Goal: Information Seeking & Learning: Understand process/instructions

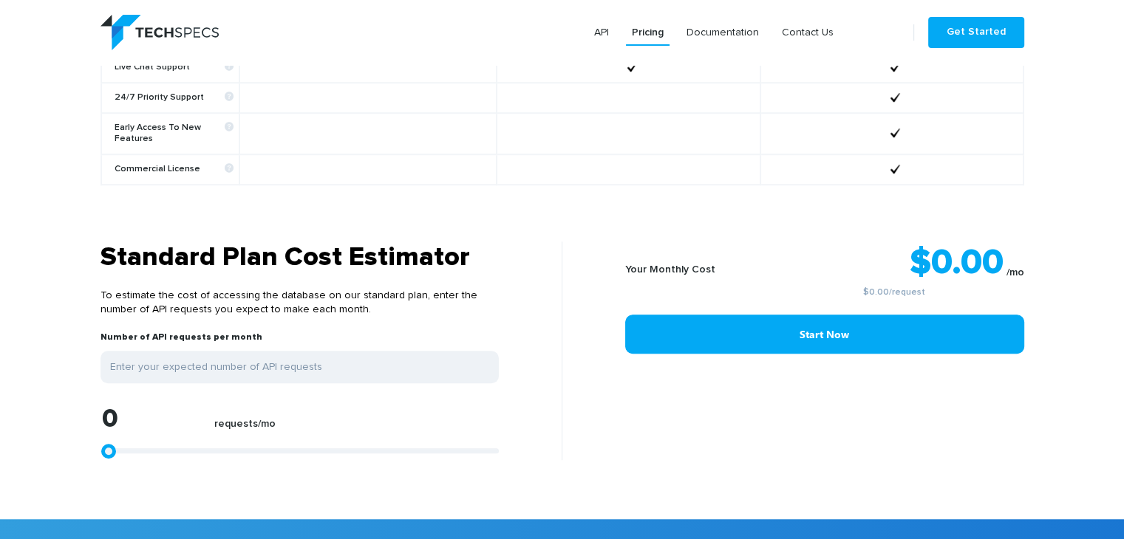
scroll to position [1182, 0]
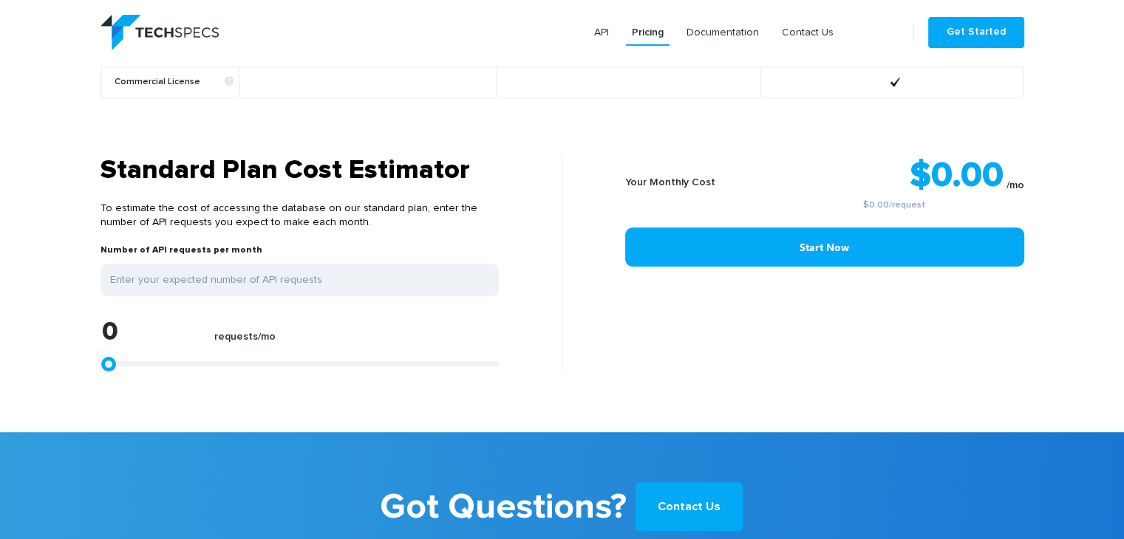
type input "31651"
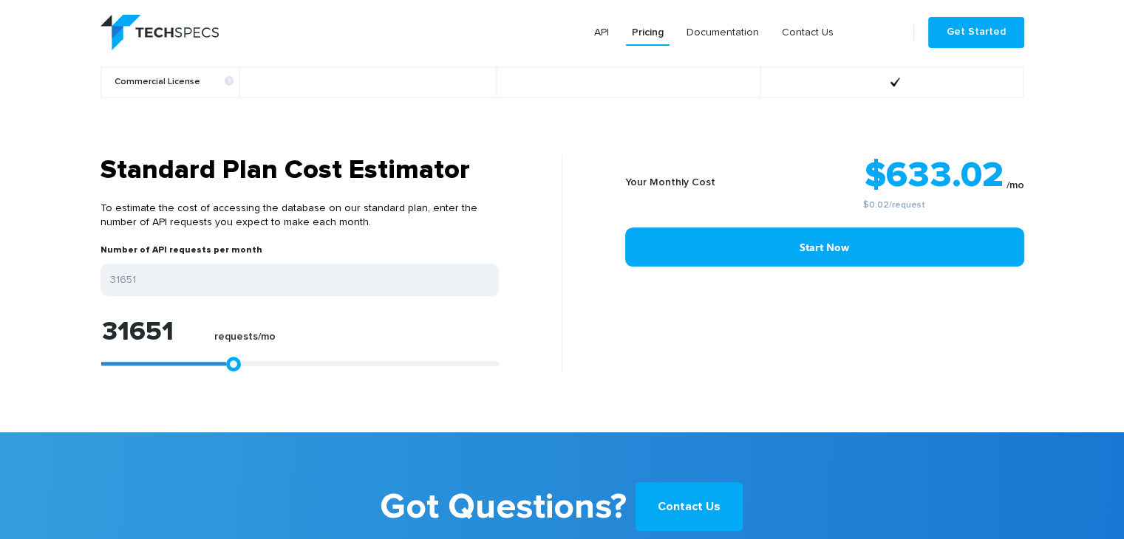
type input "32022"
type input "33506"
type input "34990"
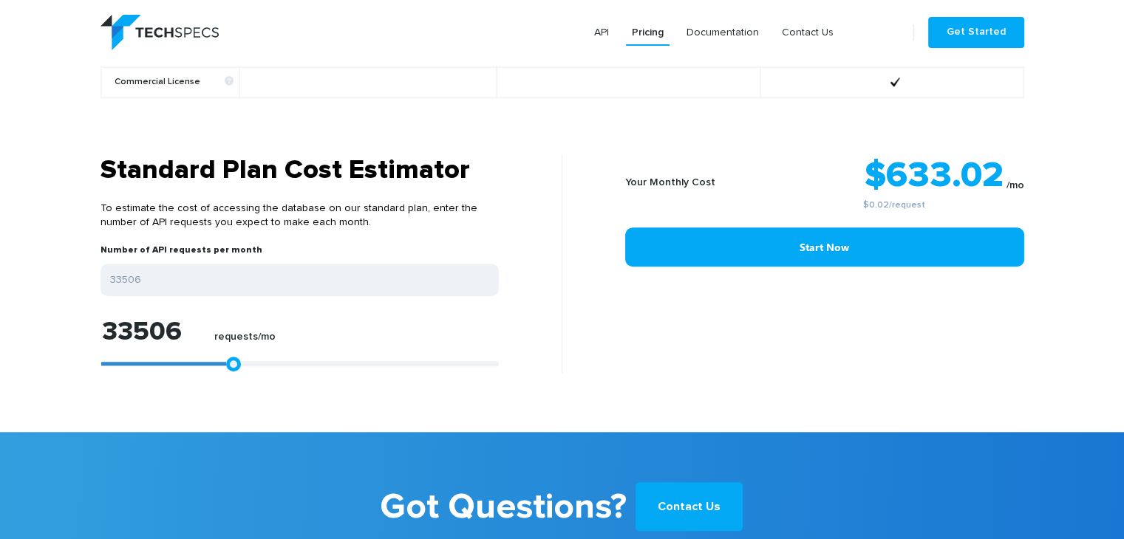
type input "34990"
type input "35732"
type input "36475"
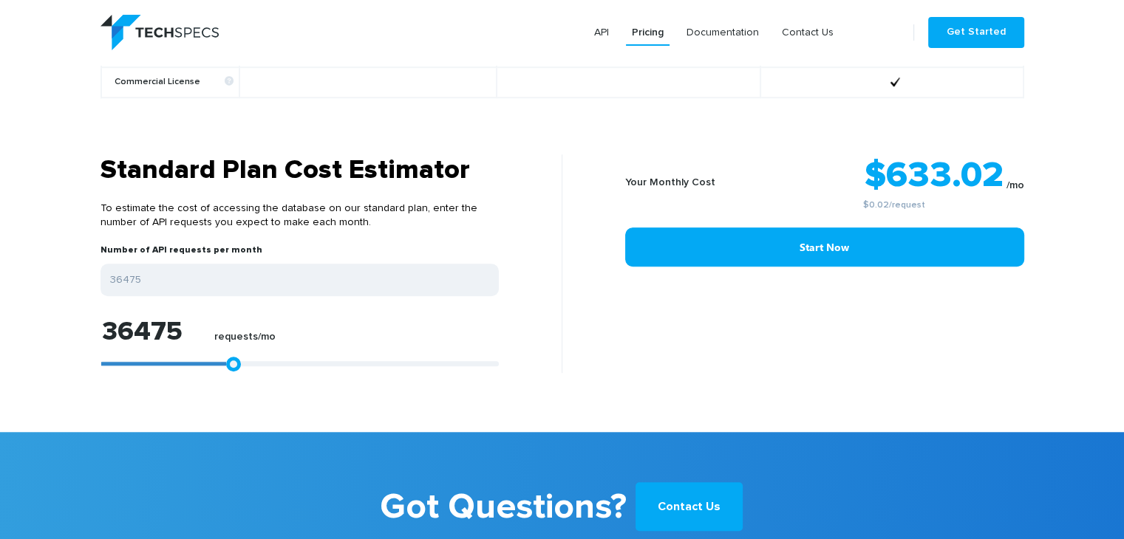
type input "37773"
type input "38701"
type input "40000"
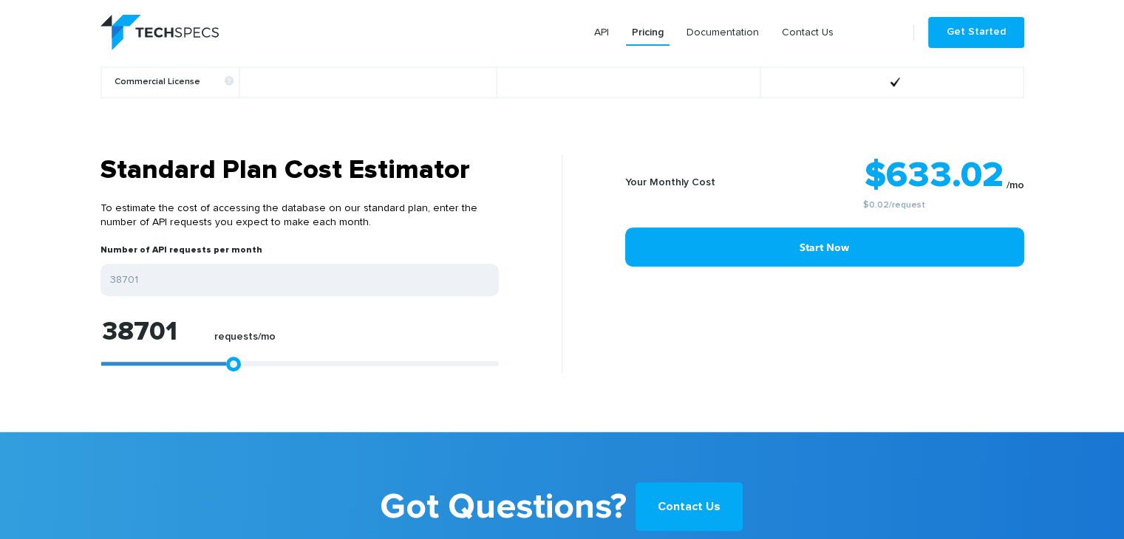
type input "40000"
type input "41298"
type input "42783"
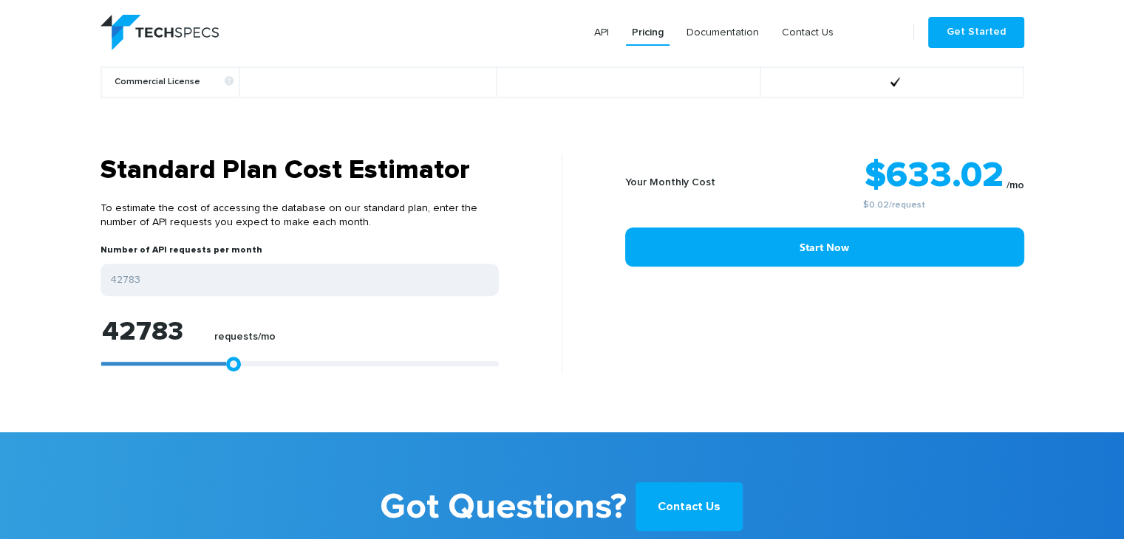
type input "44267"
type input "45380"
type input "45936"
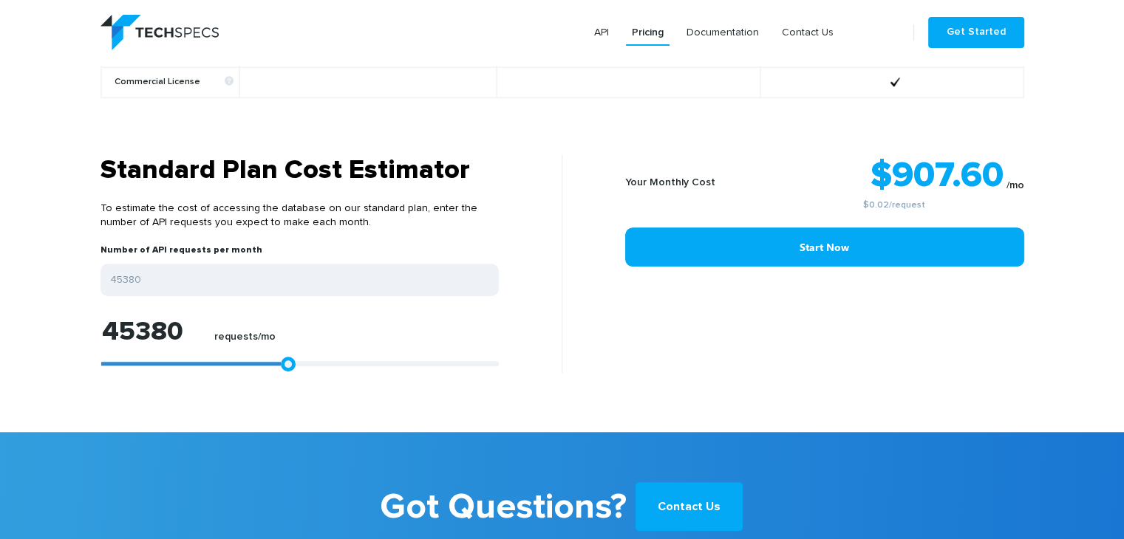
type input "45936"
type input "46679"
type input "47606"
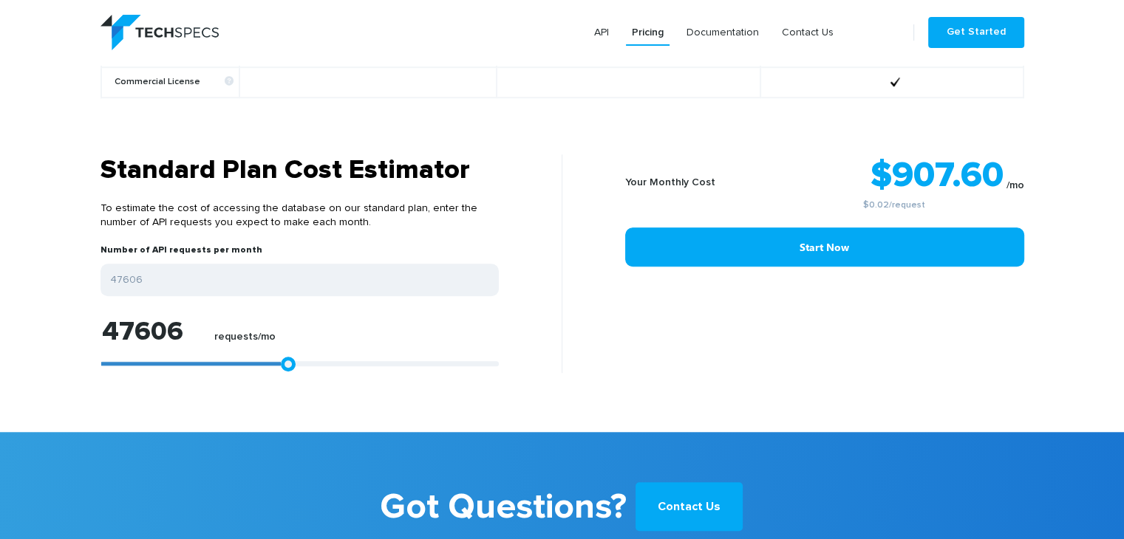
type input "49461"
type input "52986"
type input "57254"
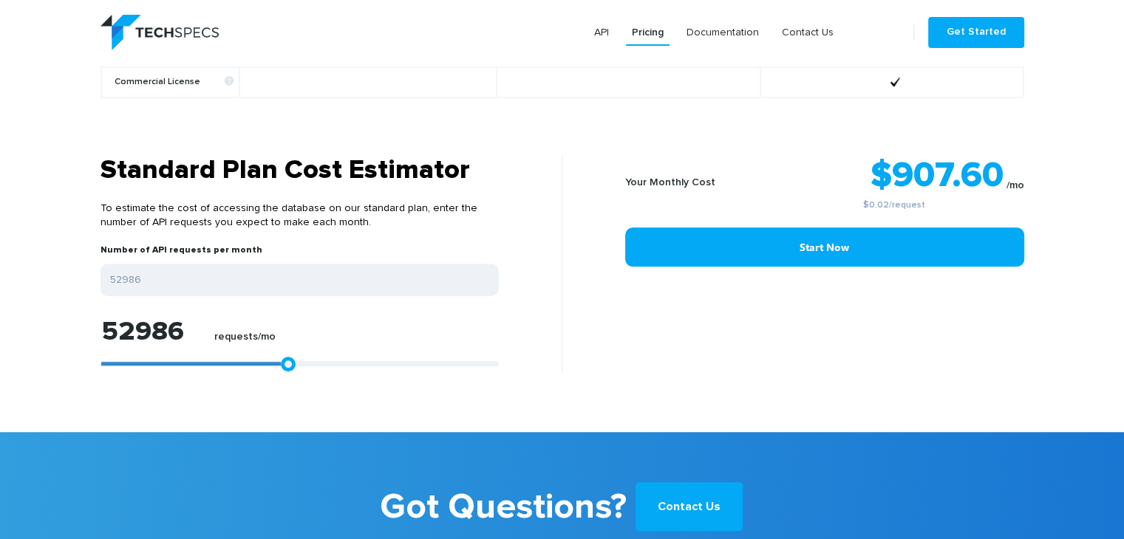
type input "57254"
type input "61706"
type input "66159"
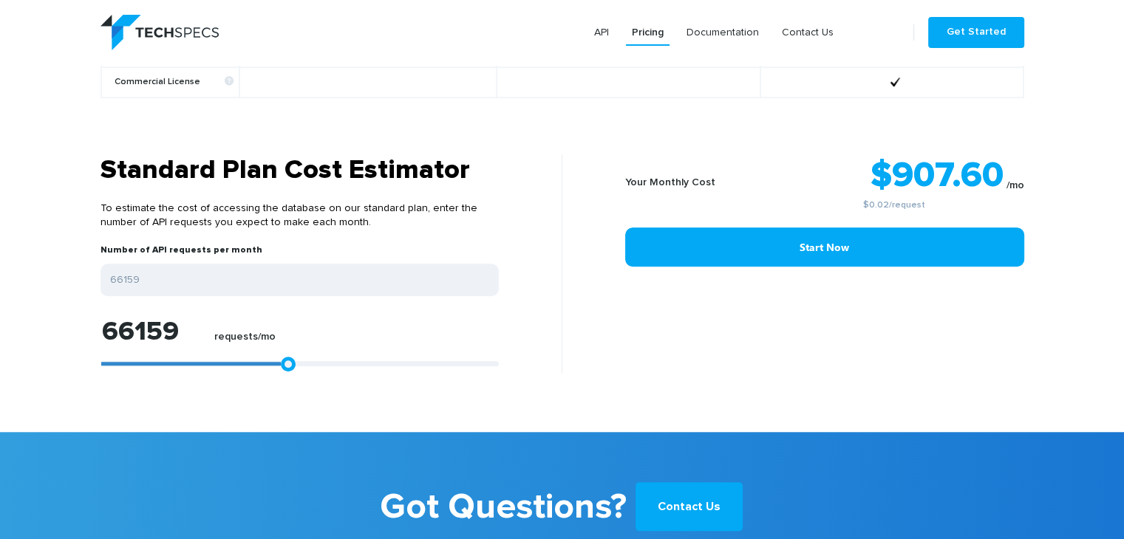
type input "70426"
type input "73580"
type input "76548"
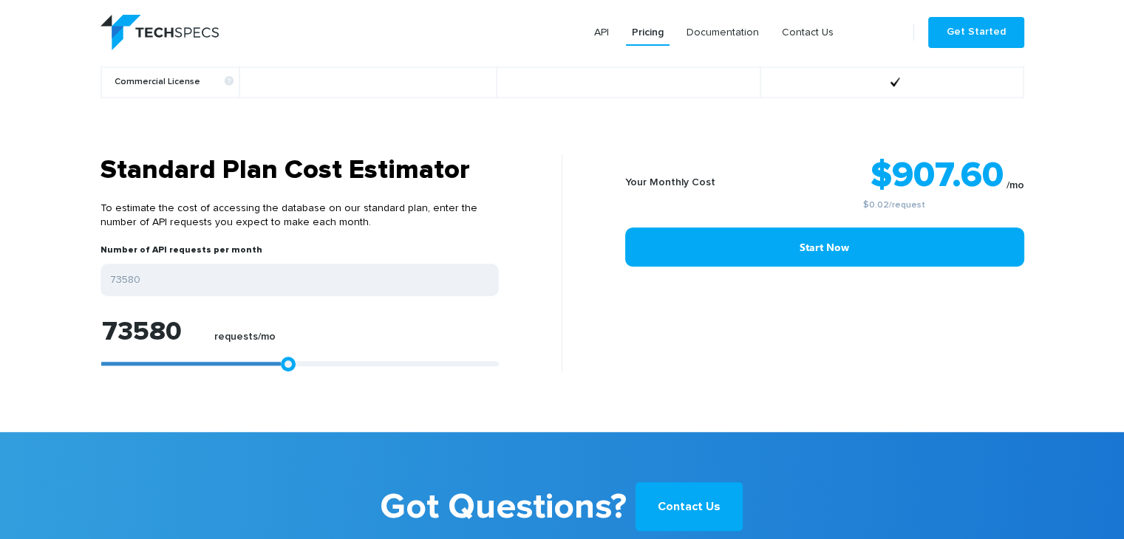
type input "76548"
type input "77662"
type input "78033"
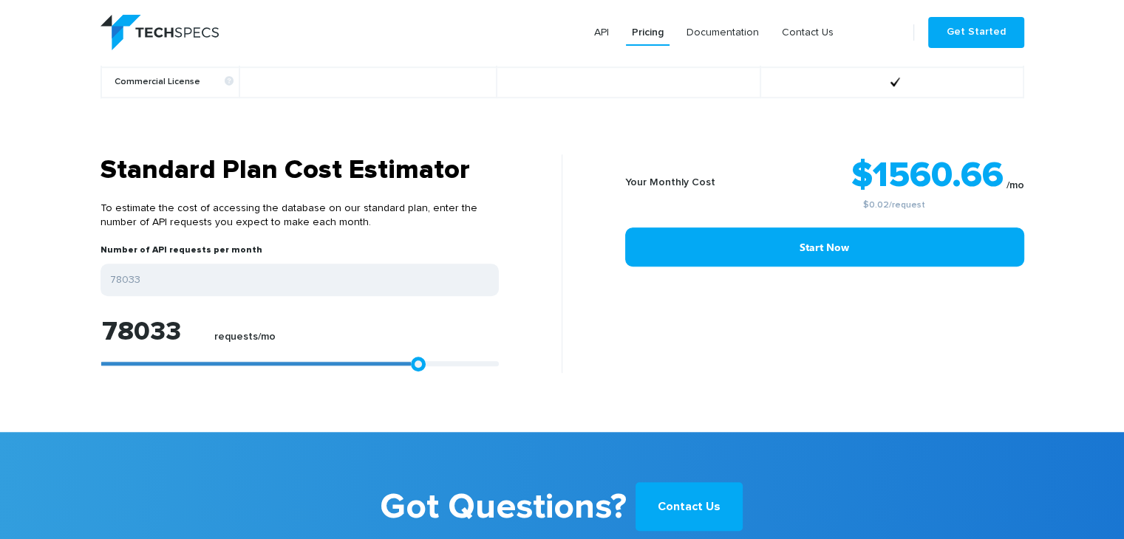
type input "77847"
type input "77476"
type input "76734"
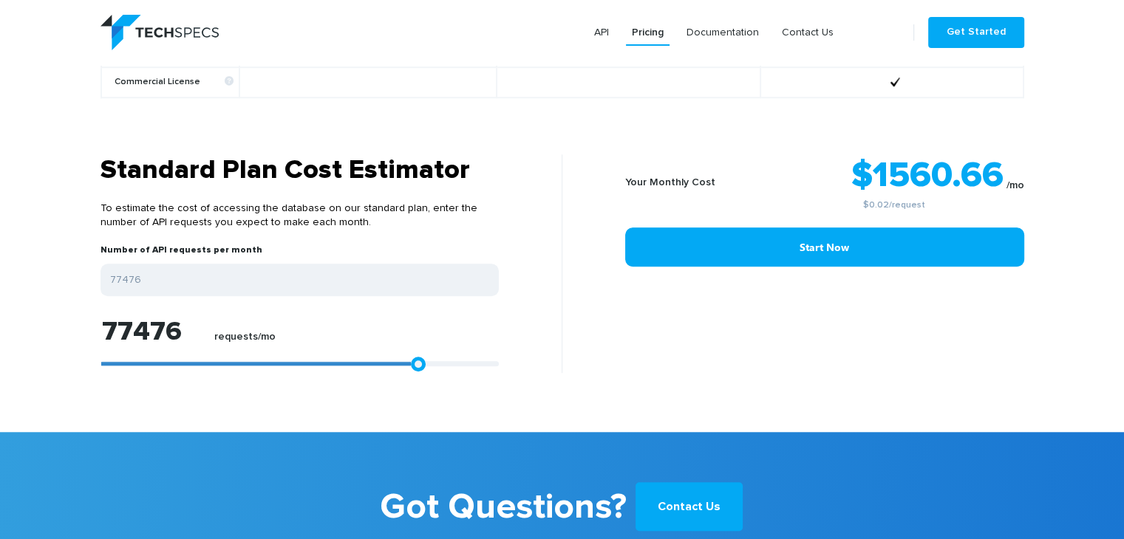
type input "76734"
type input "75435"
type input "74137"
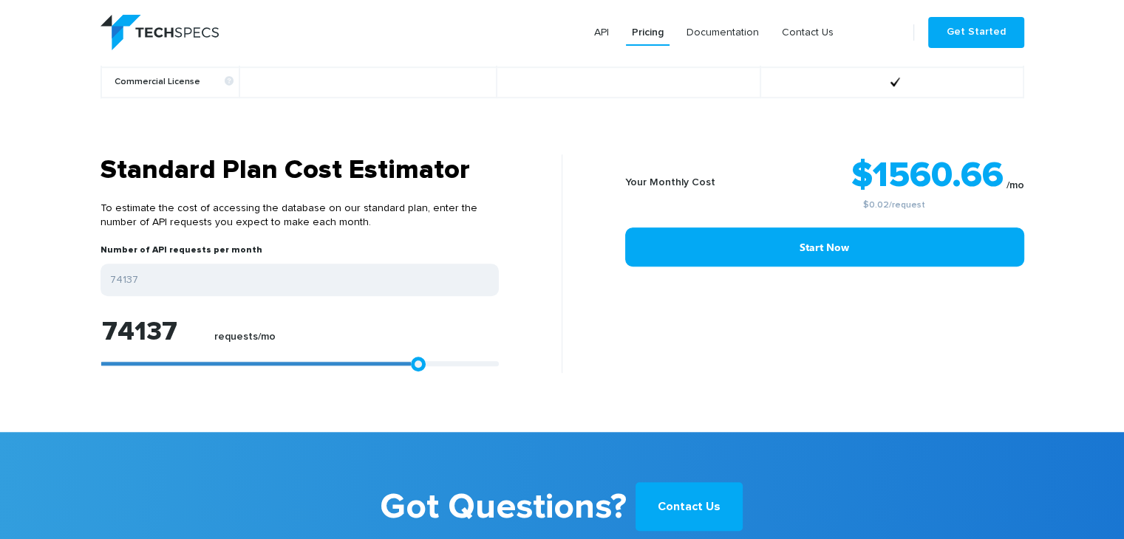
type input "72838"
type input "72096"
type input "70797"
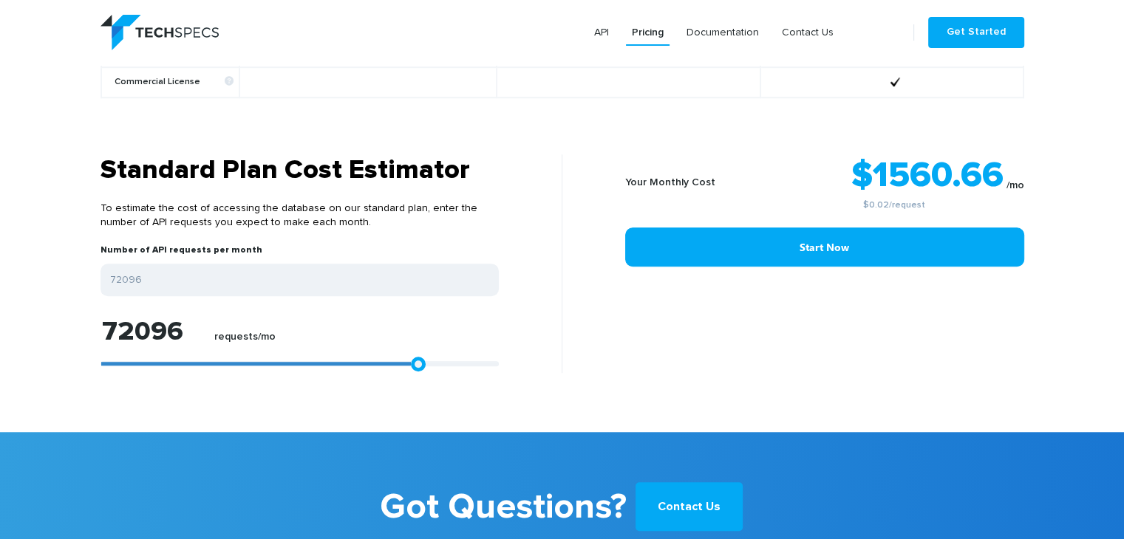
type input "70797"
type input "69313"
type input "67272"
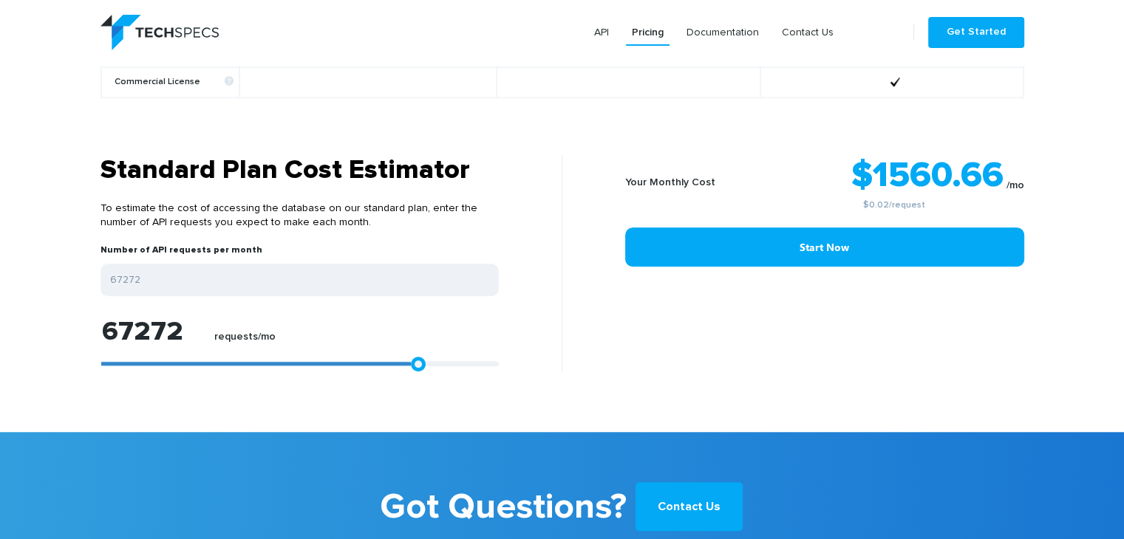
type input "64675"
type input "61521"
type input "58552"
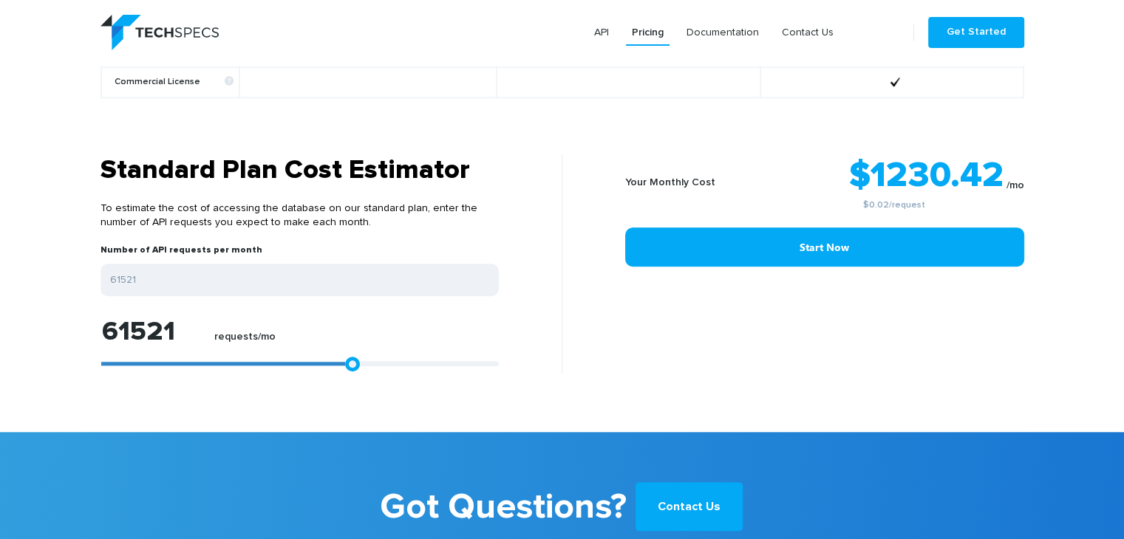
type input "58552"
type input "55027"
type input "52986"
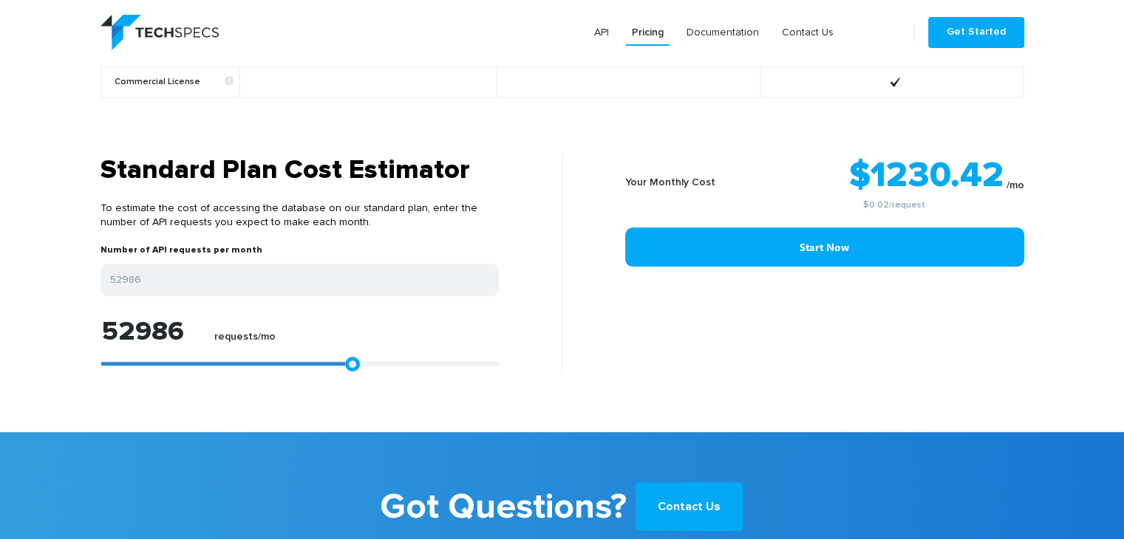
type input "49461"
type input "45380"
type input "40742"
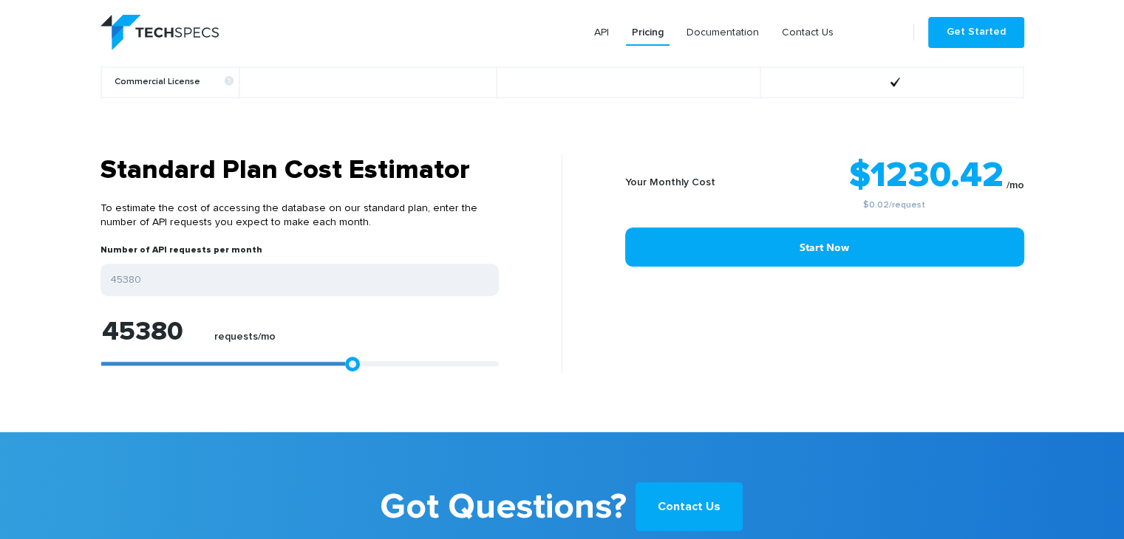
type input "40742"
type input "35547"
type input "30352"
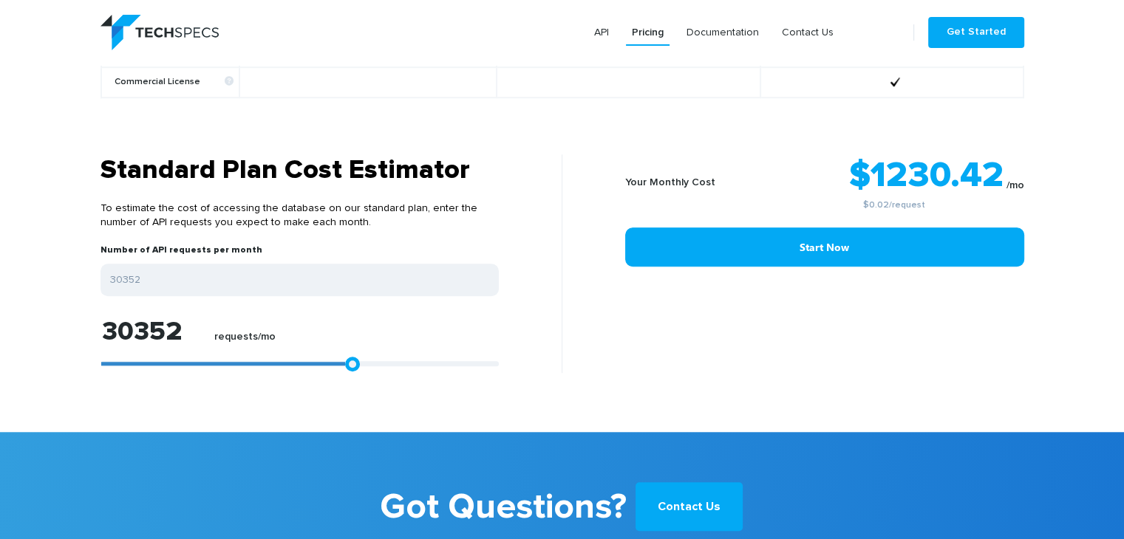
type input "25900"
type input "22375"
type input "19963"
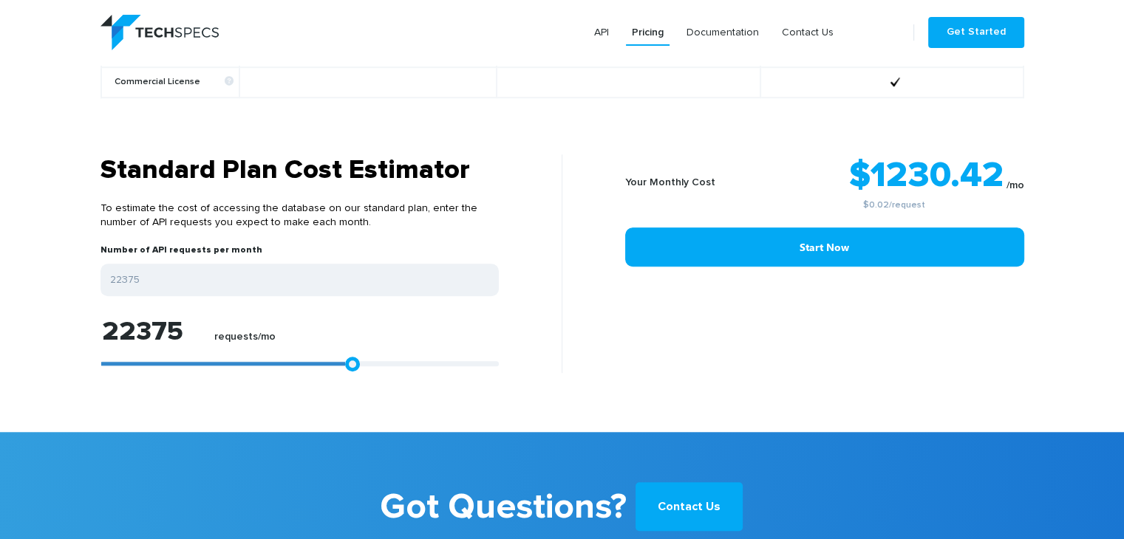
type input "19963"
type input "18478"
type input "17736"
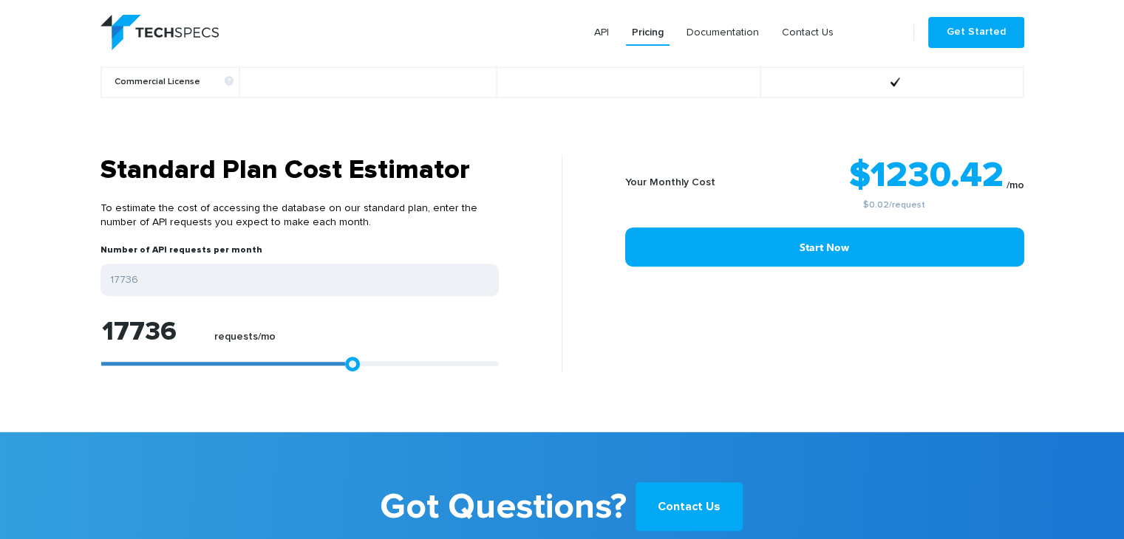
type input "17551"
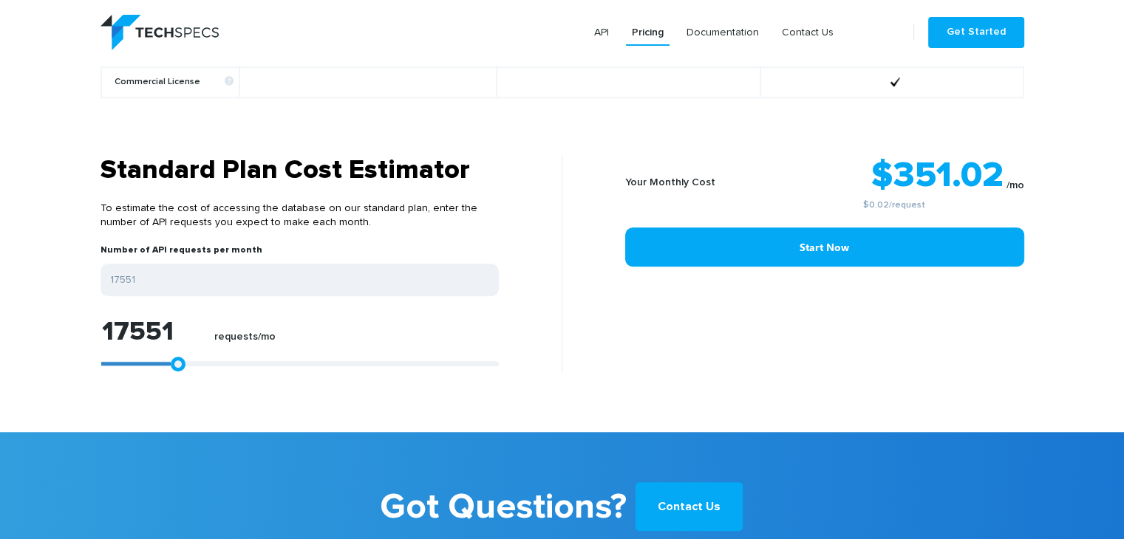
type input "17365"
type input "17180"
type input "16994"
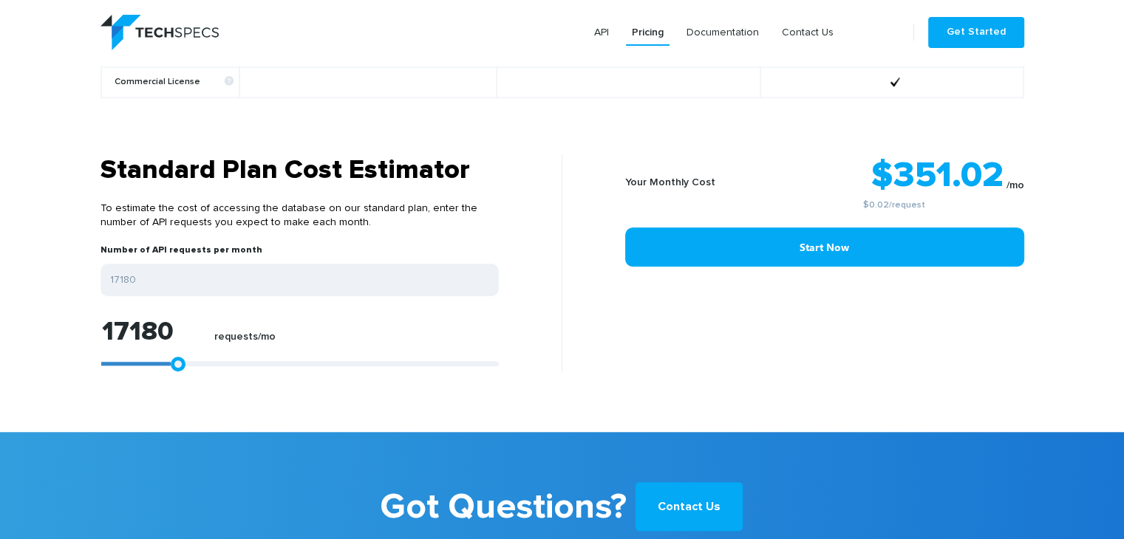
type input "16994"
type input "16623"
type input "16438"
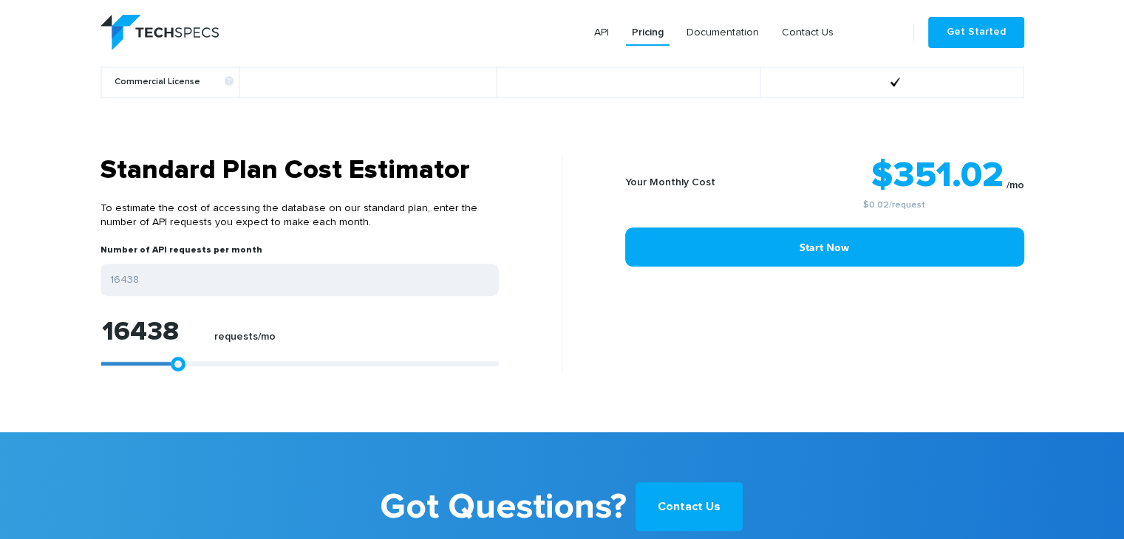
type input "16067"
type input "15696"
type input "15139"
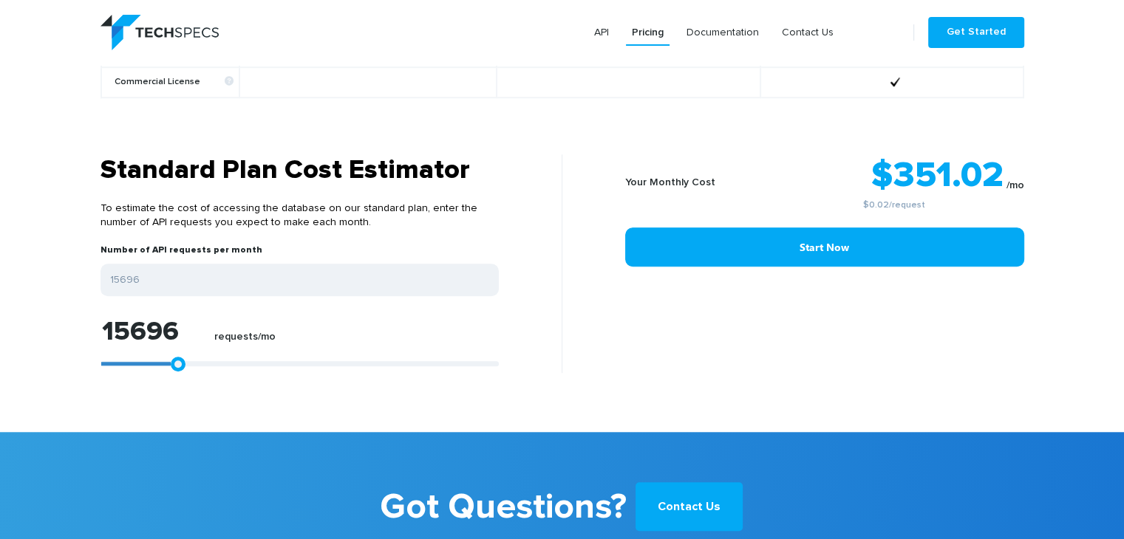
type input "15139"
type input "14953"
type input "14397"
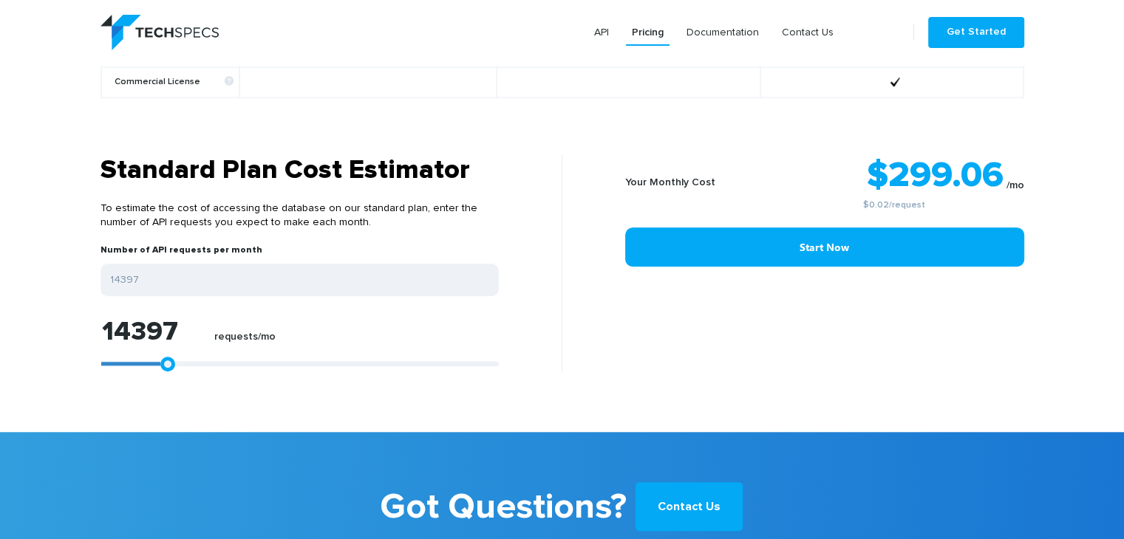
type input "14211"
type input "13840"
type input "13655"
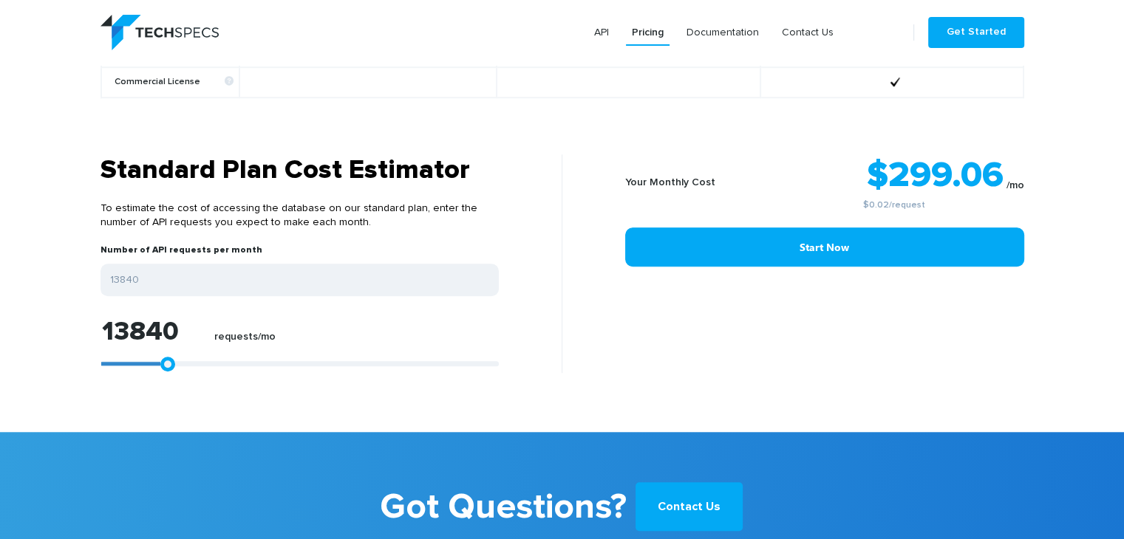
type input "13655"
type input "13469"
type input "13098"
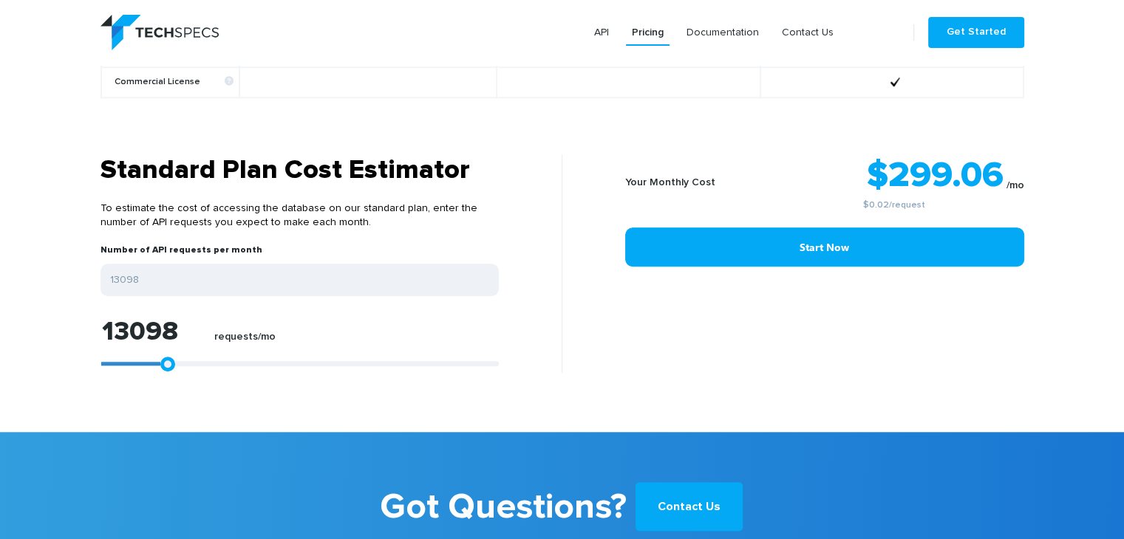
type input "12727"
type input "12542"
type input "12356"
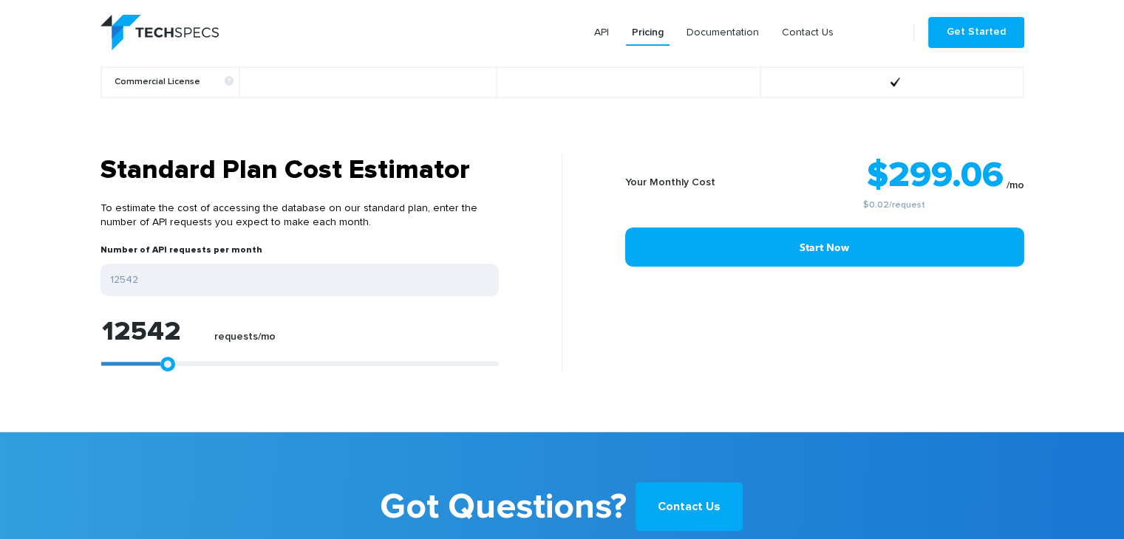
type input "12356"
type input "11985"
type input "11614"
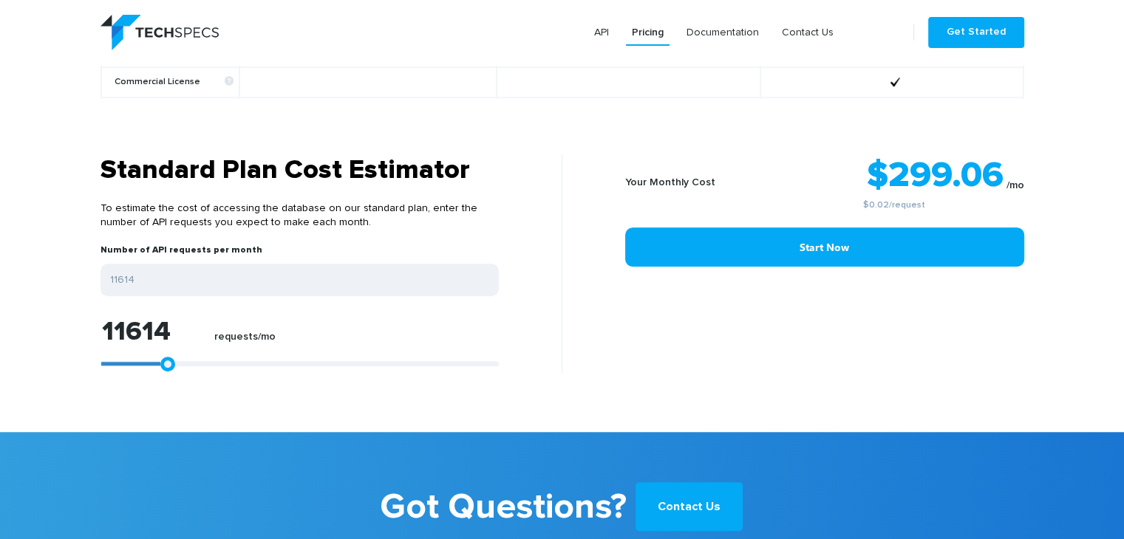
type input "11243"
type input "11057"
type input "10872"
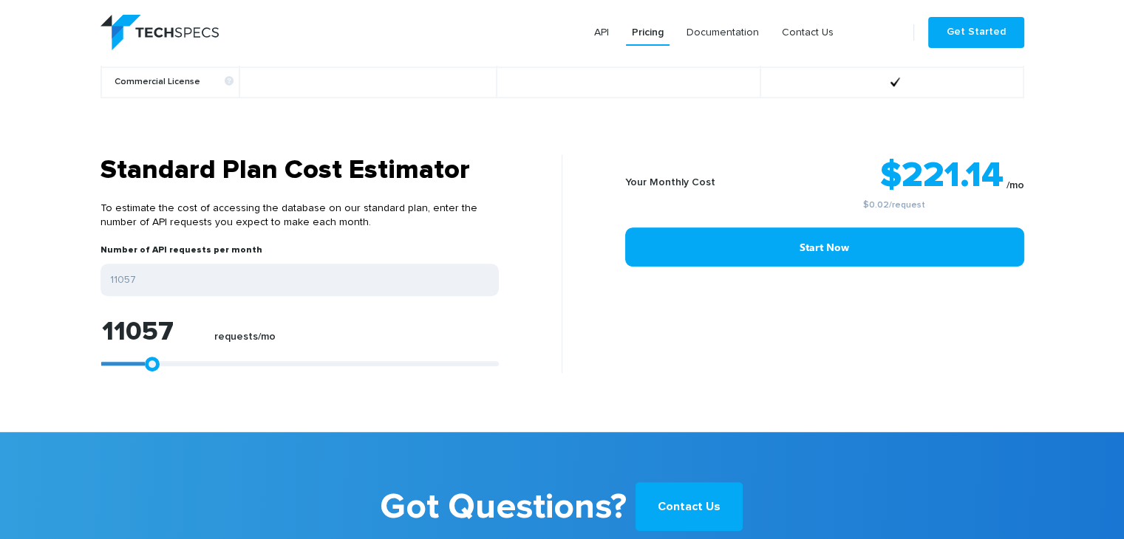
type input "10872"
type input "10686"
type input "10501"
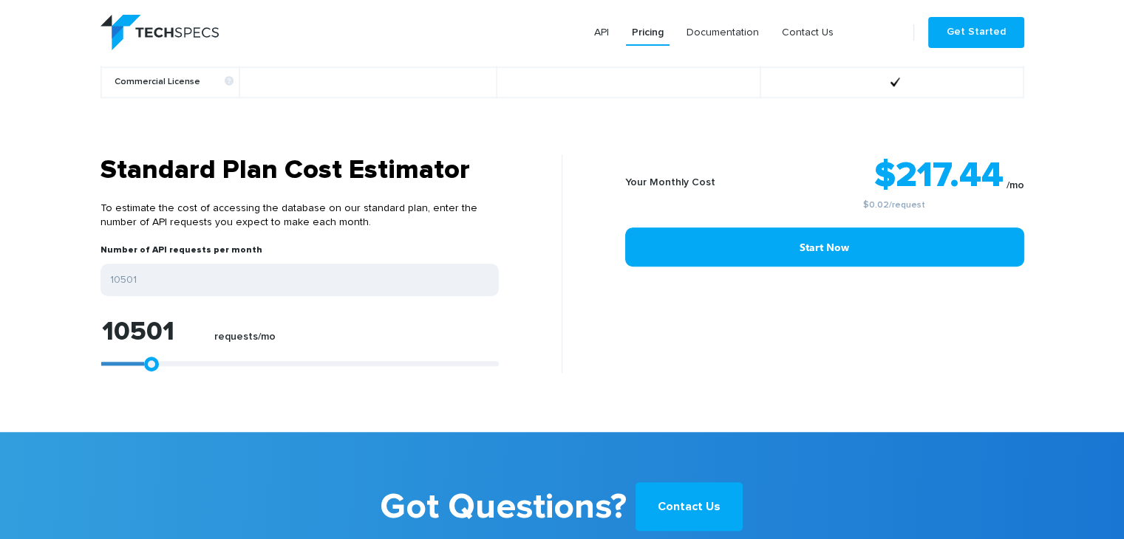
type input "10315"
type input "9944"
type input "9759"
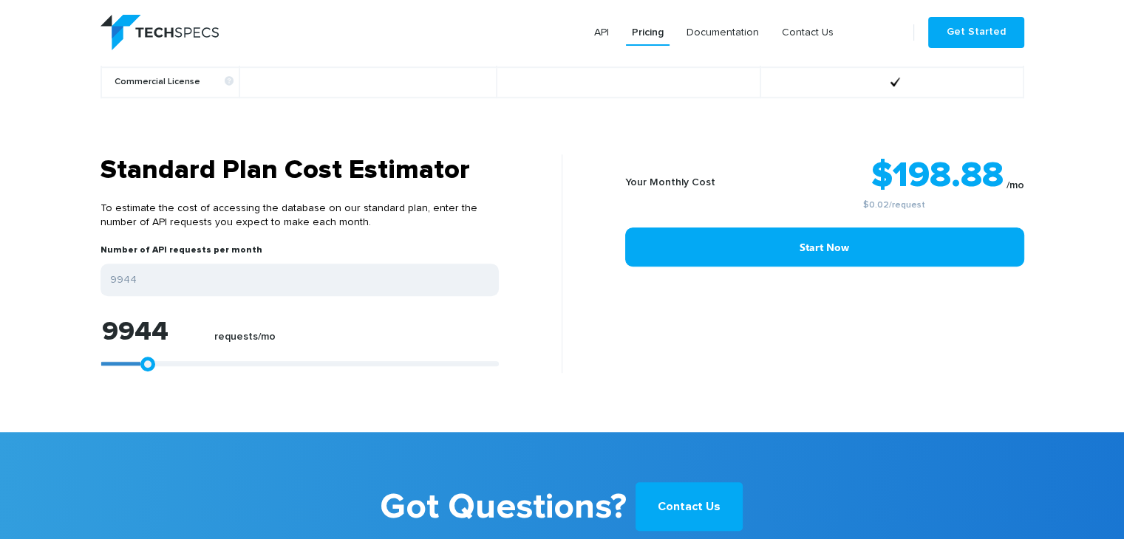
type input "9759"
type input "9944"
type input "10315"
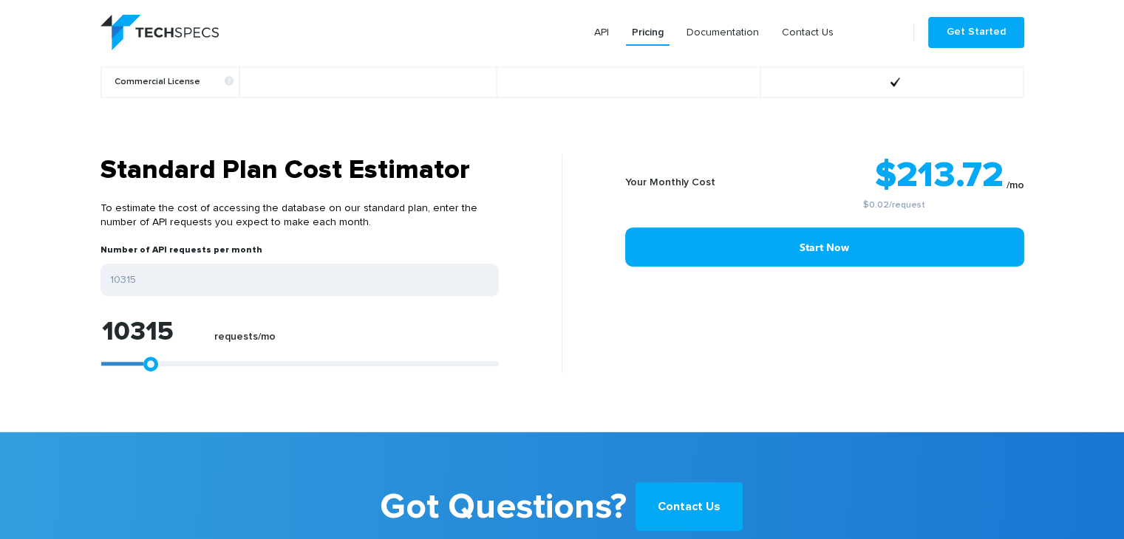
type input "10686"
type input "11057"
type input "11428"
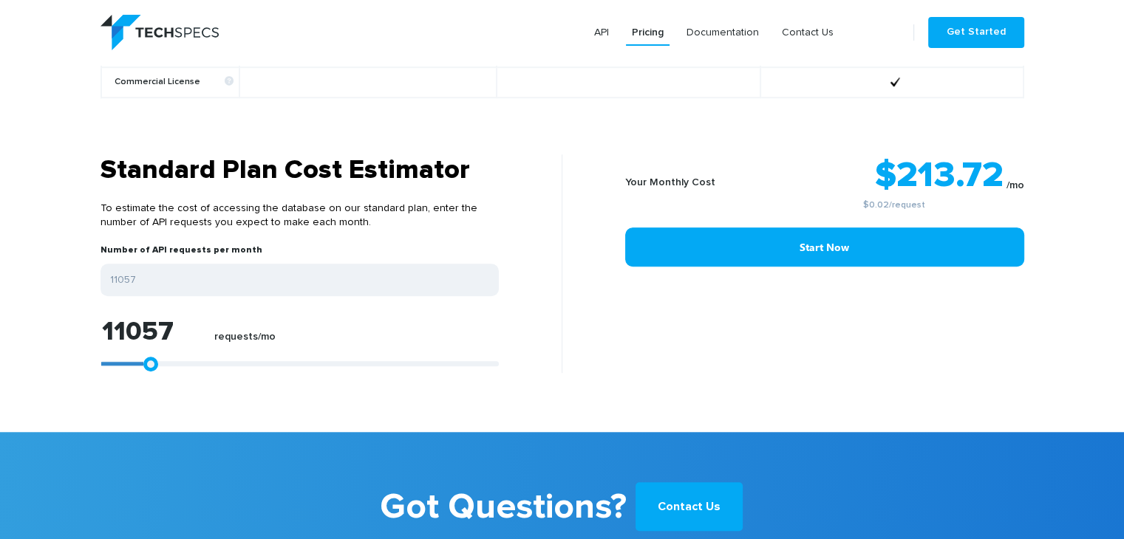
type input "11428"
type input "11800"
type input "12356"
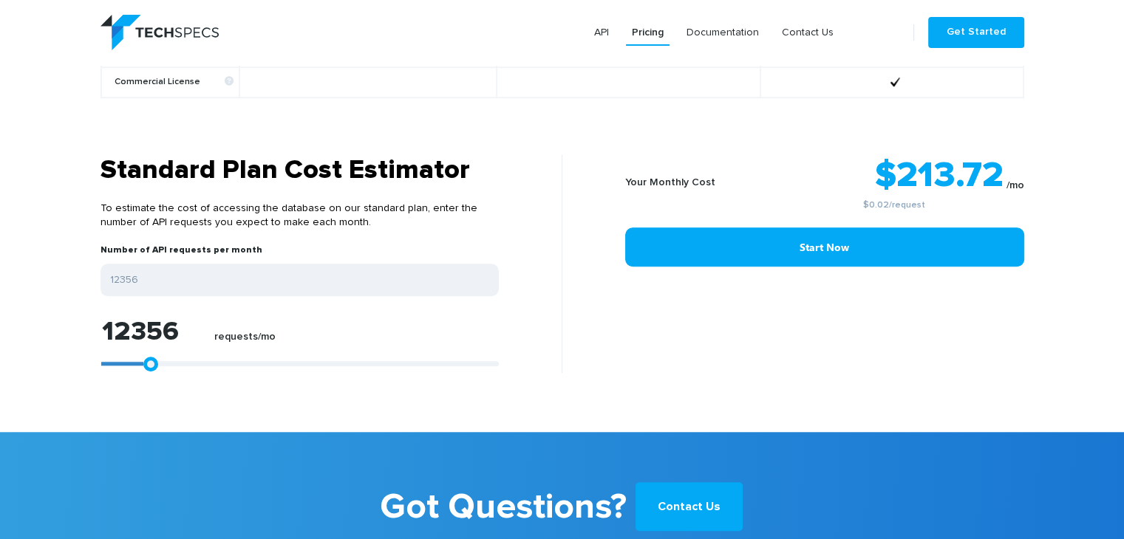
type input "12727"
type input "13469"
type input "13655"
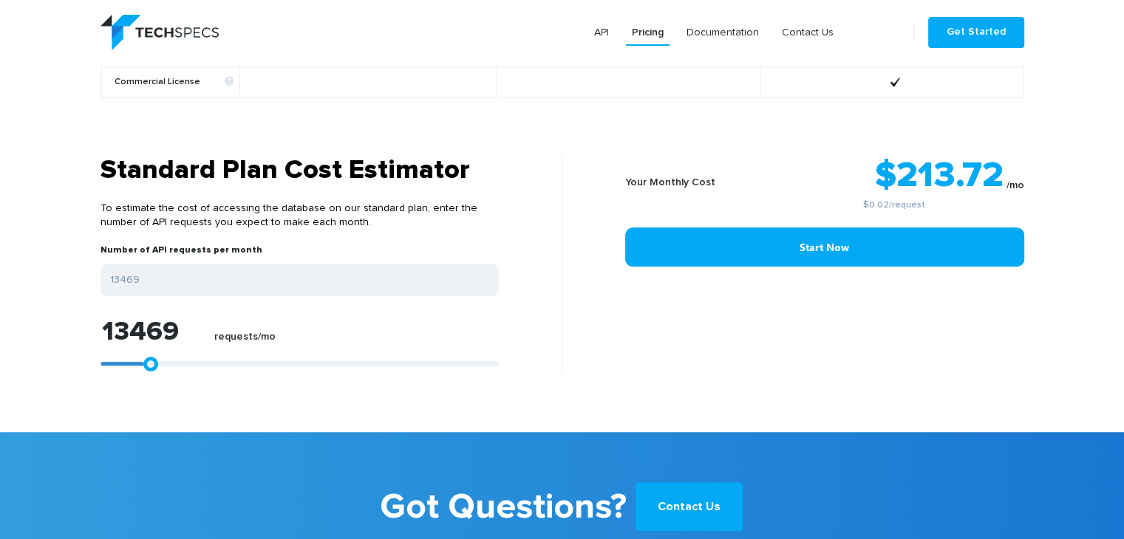
type input "13655"
type input "13840"
type input "14211"
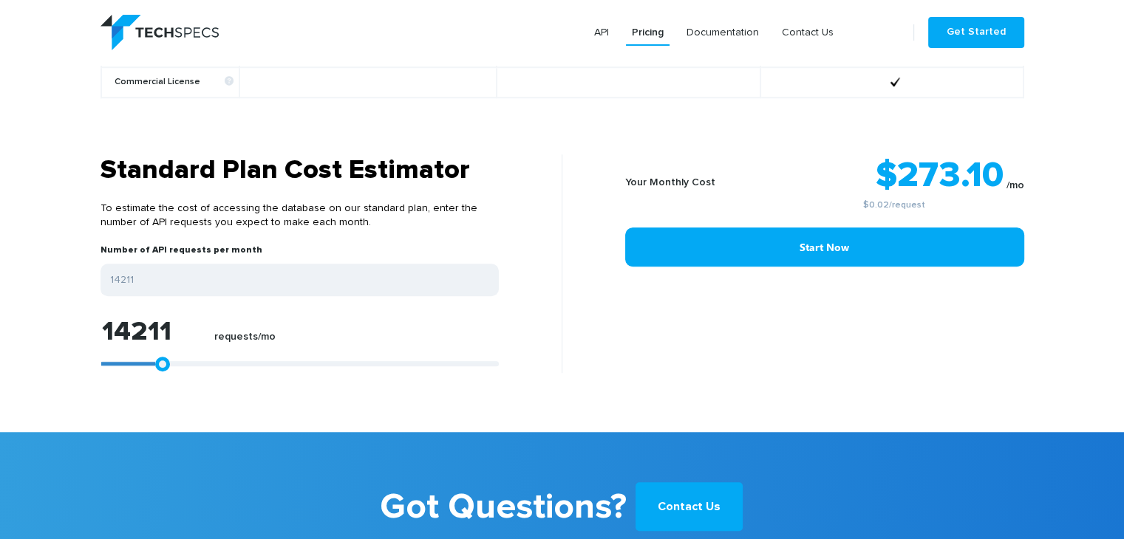
type input "14397"
type input "15139"
type input "15696"
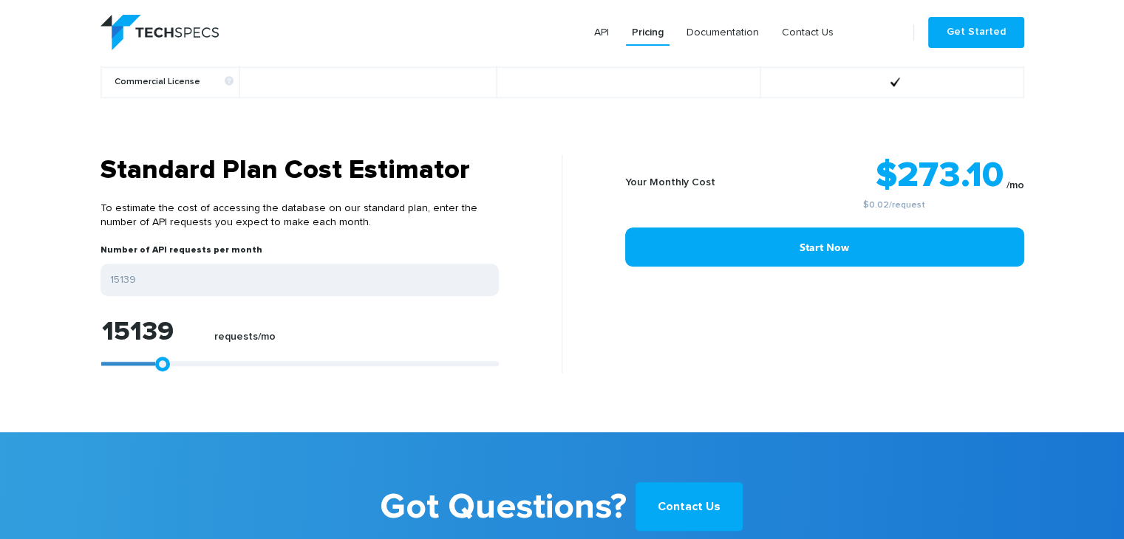
type input "15696"
type input "16067"
type input "16252"
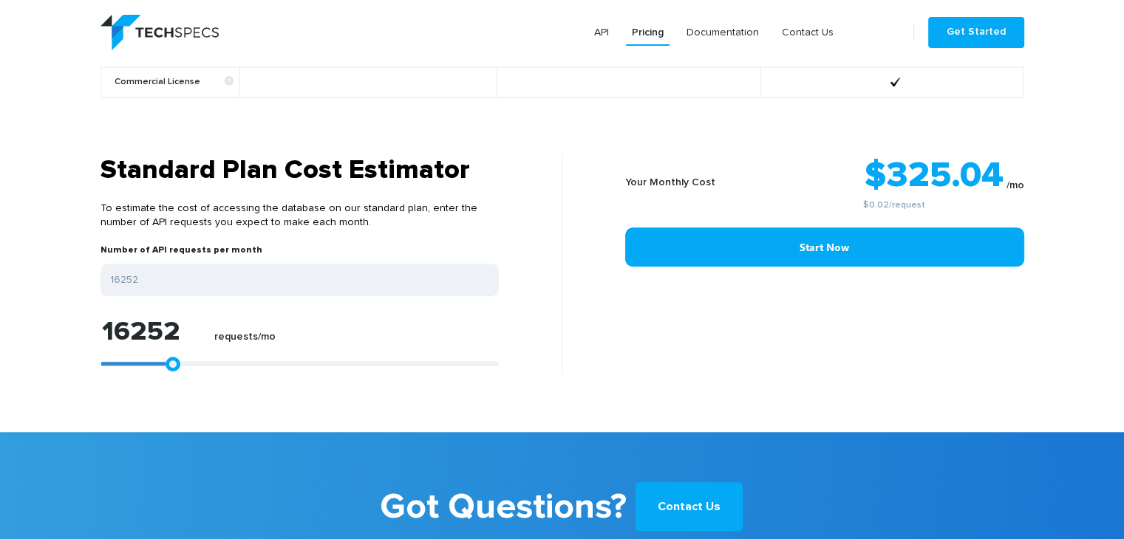
type input "16438"
type input "16994"
type input "17736"
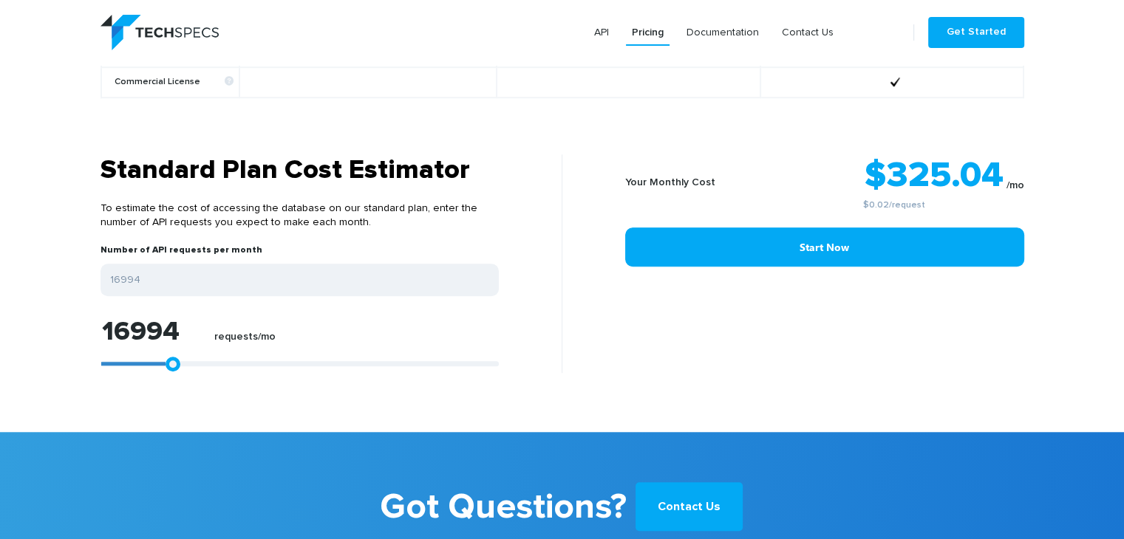
type input "17736"
drag, startPoint x: 226, startPoint y: 347, endPoint x: 236, endPoint y: 362, distance: 18.0
click at [236, 362] on section "Standard Plan Cost Estimator To estimate the cost of accessing the database on …" at bounding box center [562, 293] width 1124 height 278
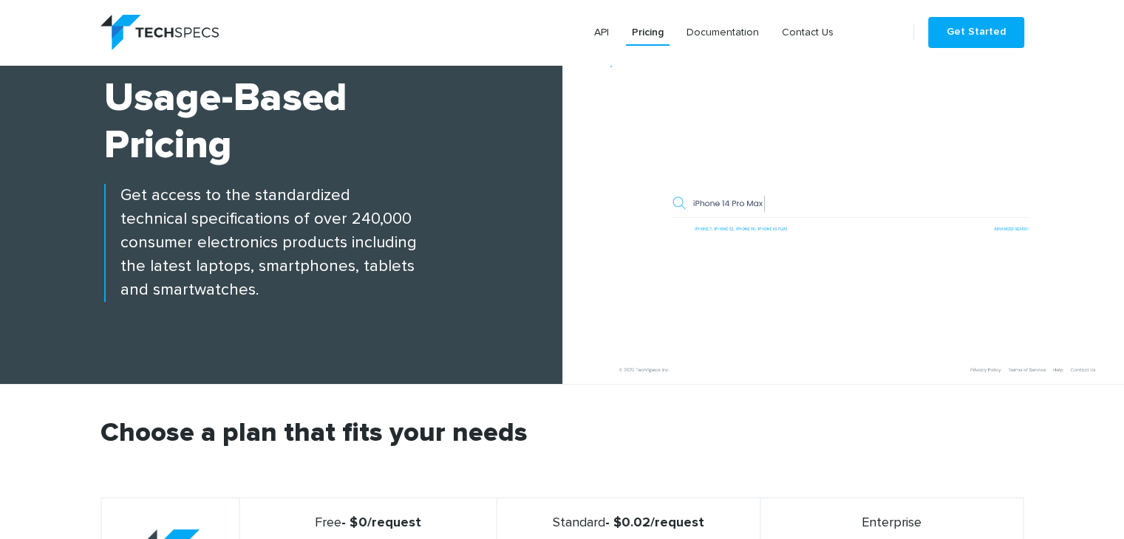
scroll to position [0, 0]
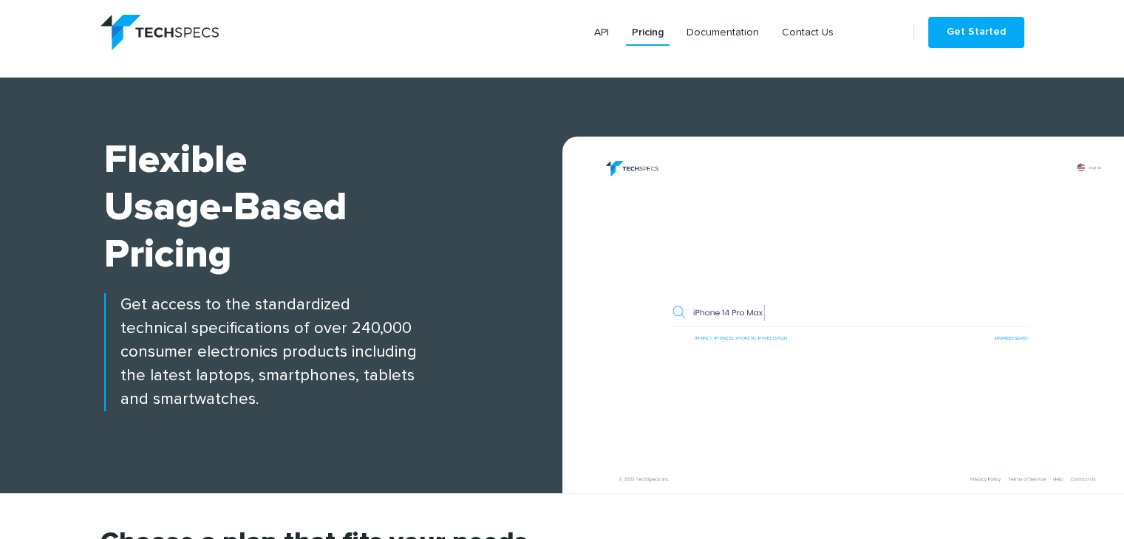
drag, startPoint x: 233, startPoint y: 362, endPoint x: 352, endPoint y: 48, distance: 335.8
